Goal: Information Seeking & Learning: Learn about a topic

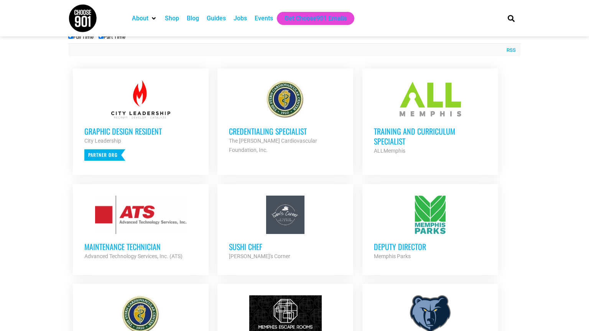
click at [422, 134] on h3 "Training and Curriculum Specialist" at bounding box center [430, 136] width 113 height 20
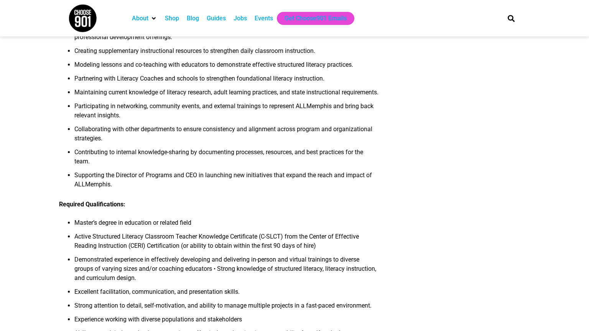
scroll to position [338, 0]
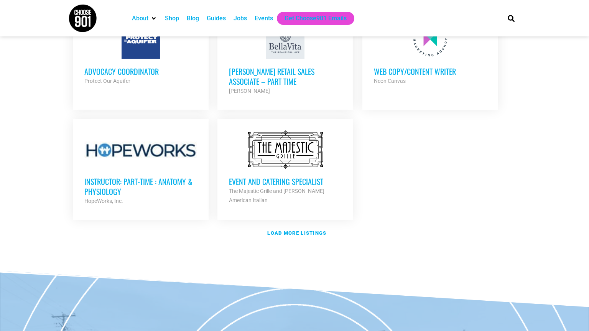
scroll to position [890, 0]
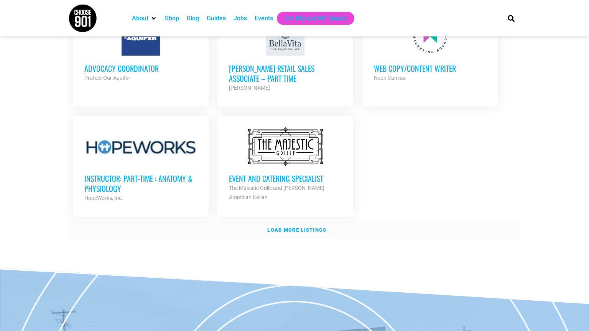
click at [306, 227] on strong "Load more listings" at bounding box center [296, 230] width 59 height 6
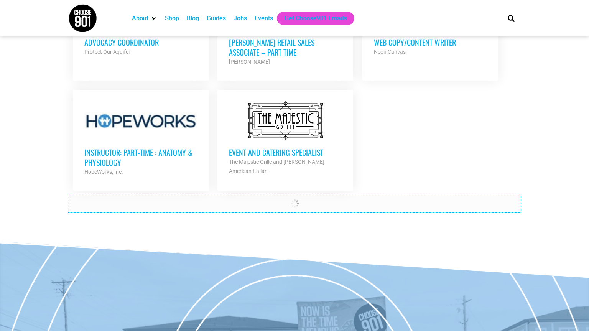
scroll to position [940, 0]
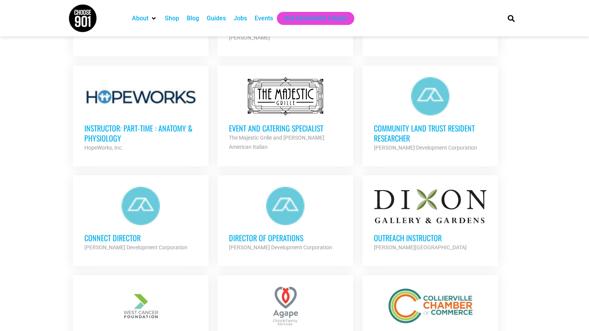
click at [410, 123] on h3 "Community Land Trust Resident Researcher" at bounding box center [430, 133] width 113 height 20
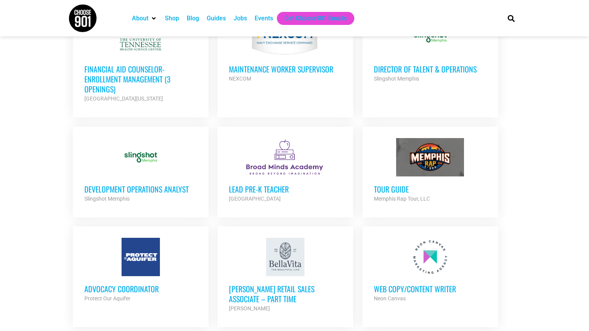
scroll to position [768, 0]
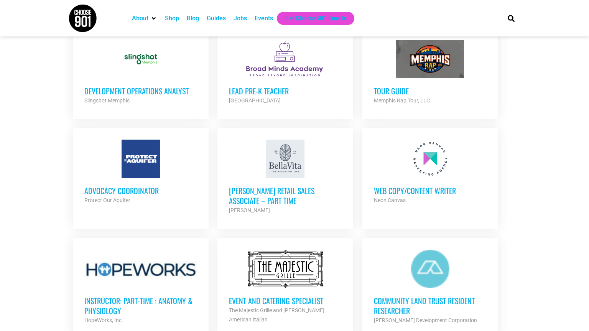
click at [147, 186] on h3 "Advocacy Coordinator" at bounding box center [140, 191] width 113 height 10
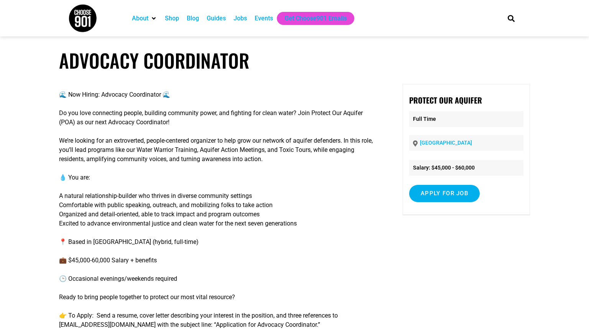
click at [485, 56] on h1 "Advocacy Coordinator" at bounding box center [294, 60] width 471 height 23
